Goal: Information Seeking & Learning: Learn about a topic

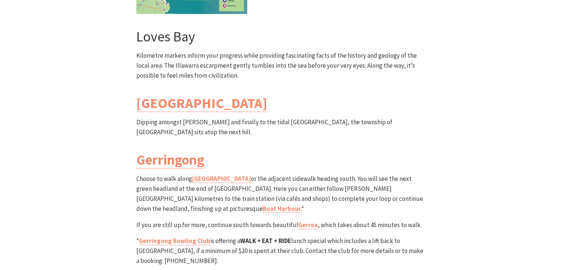
scroll to position [2144, 0]
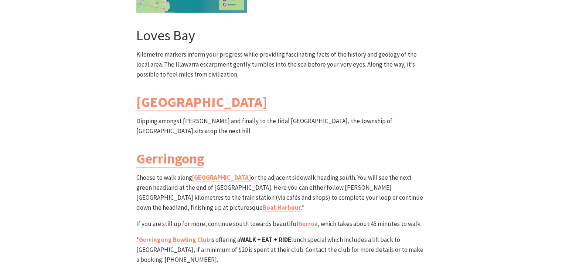
click at [120, 159] on div "South Section Loves Bay to Gerringong Walk Grade: Medium/Hard Distance: 6km Tim…" at bounding box center [282, 31] width 444 height 532
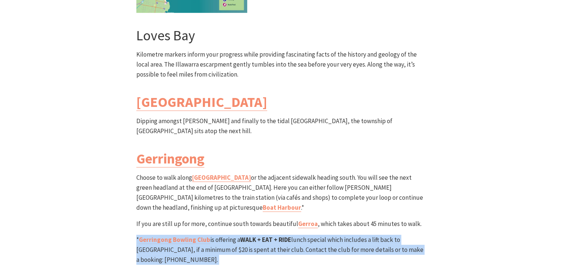
click at [120, 159] on div "South Section Loves Bay to Gerringong Walk Grade: Medium/Hard Distance: 6km Tim…" at bounding box center [282, 31] width 444 height 532
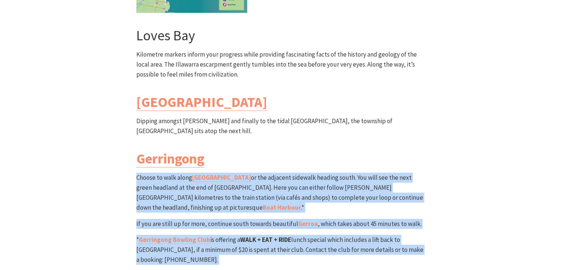
drag, startPoint x: 120, startPoint y: 159, endPoint x: 92, endPoint y: 138, distance: 34.9
click at [92, 138] on div "South Section Loves Bay to Gerringong Walk Grade: Medium/Hard Distance: 6km Tim…" at bounding box center [282, 31] width 444 height 532
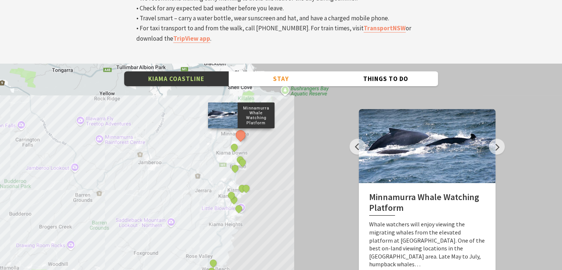
scroll to position [2538, 0]
click at [494, 139] on button "Next" at bounding box center [497, 147] width 16 height 16
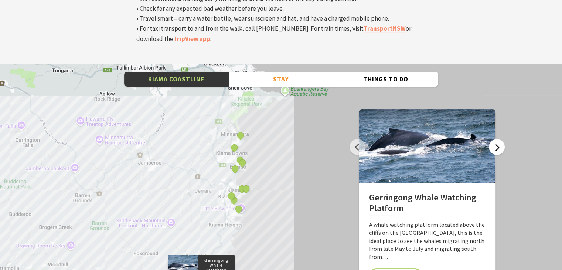
click at [494, 139] on button "Next" at bounding box center [497, 147] width 16 height 16
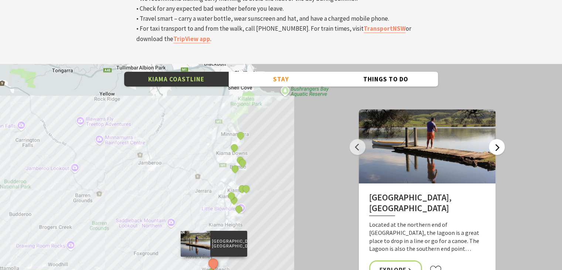
click at [494, 139] on button "Next" at bounding box center [497, 147] width 16 height 16
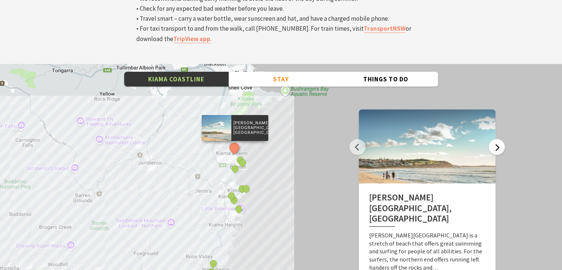
click at [494, 139] on button "Next" at bounding box center [497, 147] width 16 height 16
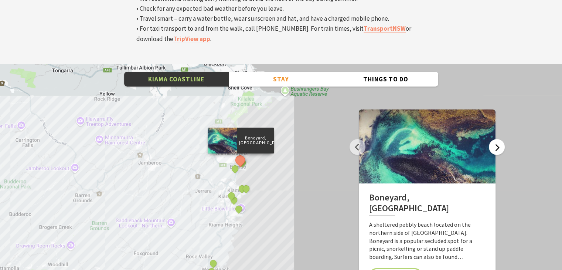
click at [494, 139] on button "Next" at bounding box center [497, 147] width 16 height 16
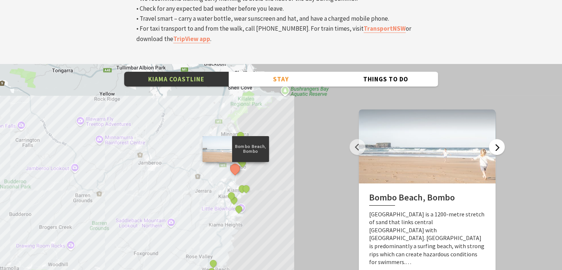
click at [494, 139] on button "Next" at bounding box center [497, 147] width 16 height 16
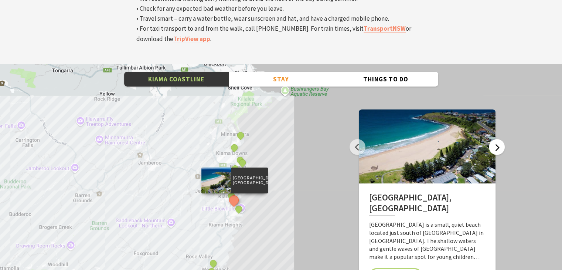
click at [497, 139] on button "Next" at bounding box center [497, 147] width 16 height 16
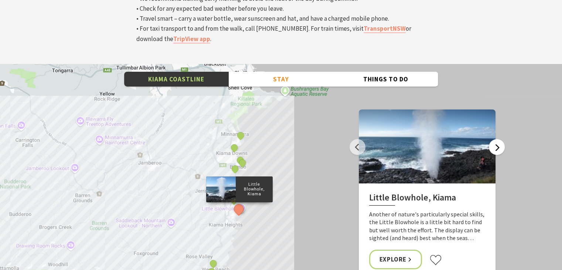
click at [497, 139] on button "Next" at bounding box center [497, 147] width 16 height 16
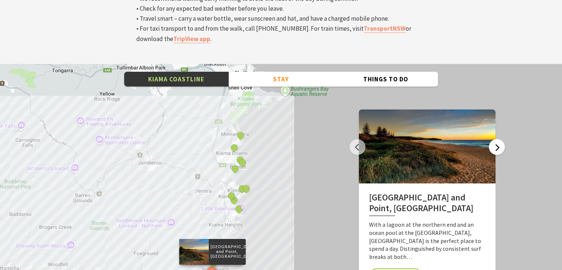
click at [497, 139] on button "Next" at bounding box center [497, 147] width 16 height 16
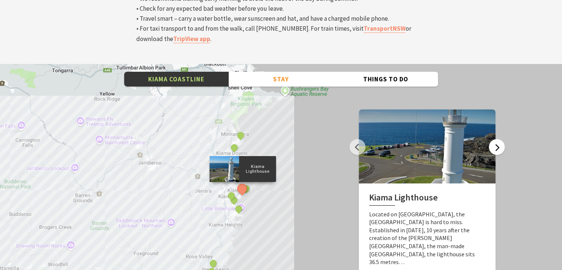
click at [497, 139] on button "Next" at bounding box center [497, 147] width 16 height 16
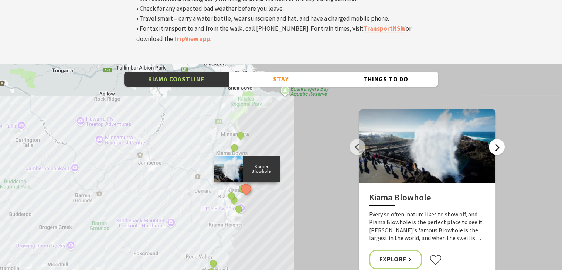
click at [497, 139] on button "Next" at bounding box center [497, 147] width 16 height 16
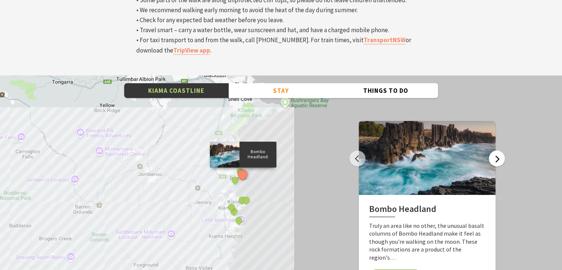
scroll to position [2527, 0]
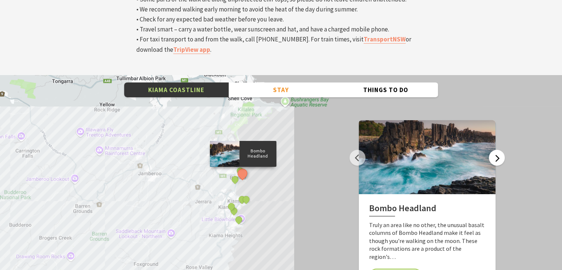
click at [496, 150] on button "Next" at bounding box center [497, 158] width 16 height 16
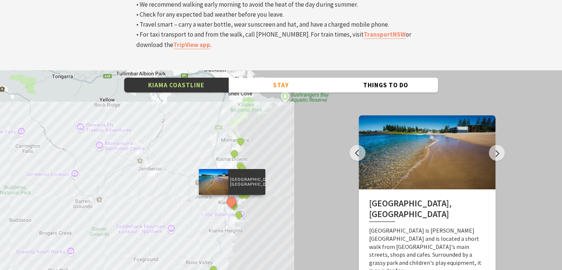
scroll to position [2532, 0]
